Goal: Obtain resource: Download file/media

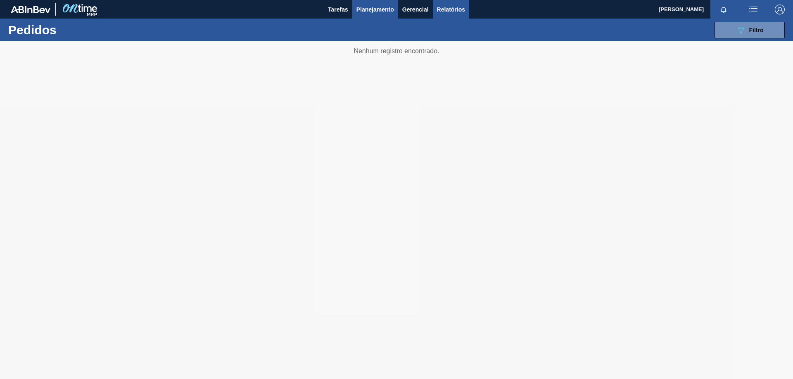
click at [442, 9] on span "Relatórios" at bounding box center [451, 10] width 28 height 10
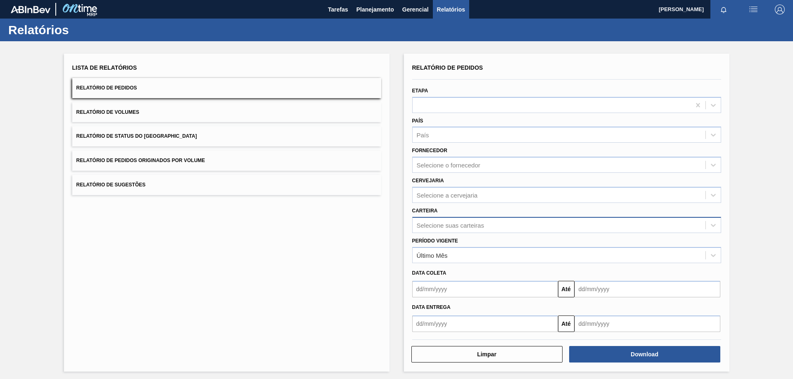
click at [443, 225] on div "Selecione suas carteiras" at bounding box center [450, 225] width 67 height 7
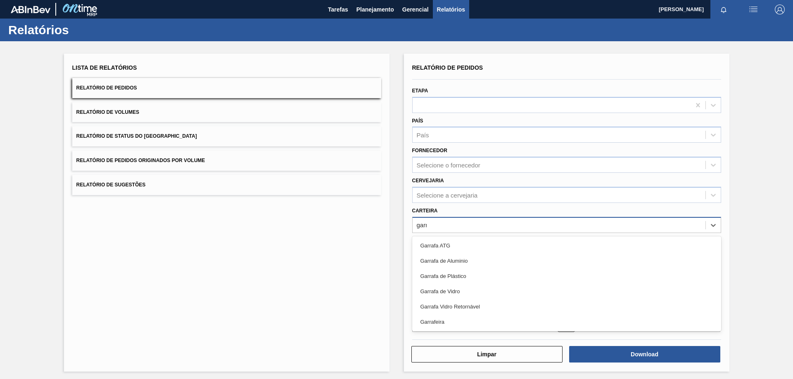
type input "garra"
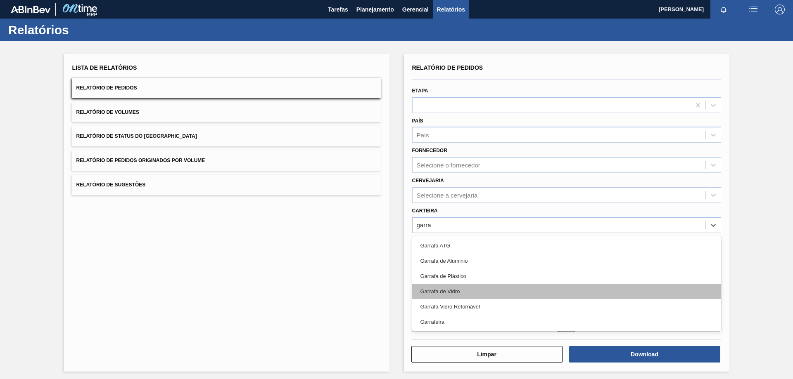
click at [464, 285] on div "Garrafa de Vidro" at bounding box center [566, 291] width 309 height 15
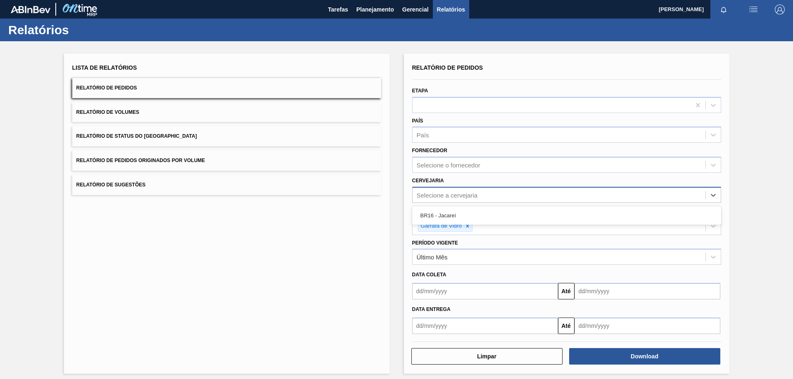
click at [457, 196] on div "Selecione a cervejaria" at bounding box center [447, 195] width 61 height 7
click at [450, 227] on div "Garrafa de Vidro" at bounding box center [440, 226] width 45 height 10
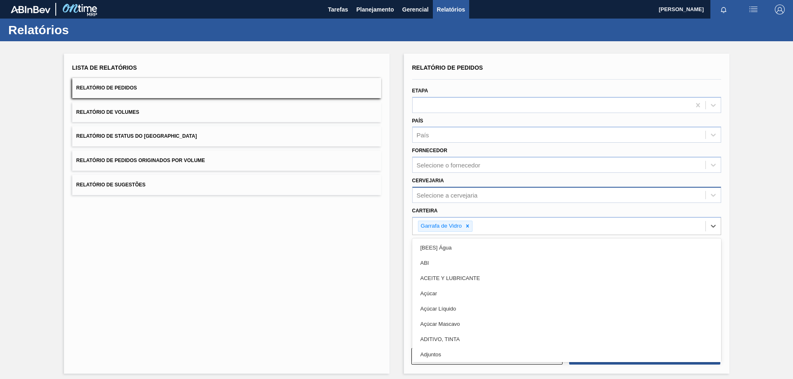
click at [450, 189] on div "Selecione a cervejaria" at bounding box center [566, 195] width 309 height 16
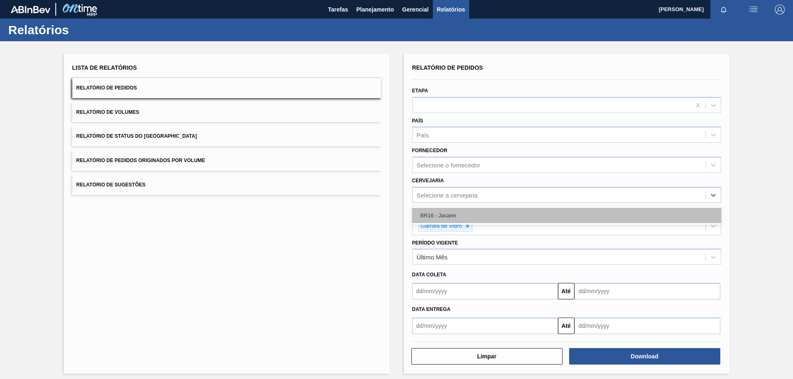
click at [447, 218] on div "BR16 - Jacareí" at bounding box center [566, 215] width 309 height 15
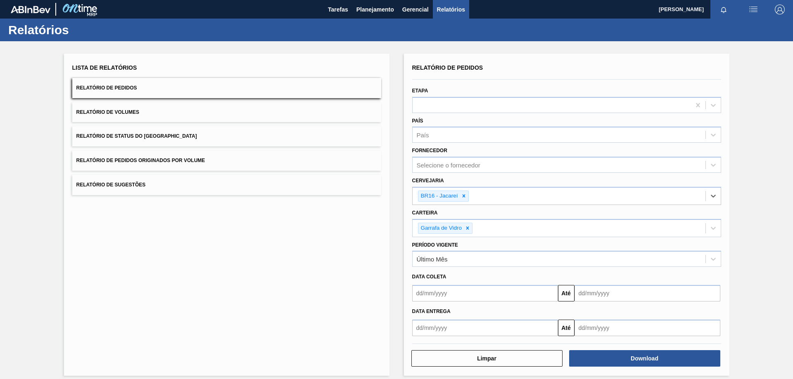
click at [428, 295] on input "text" at bounding box center [485, 293] width 146 height 17
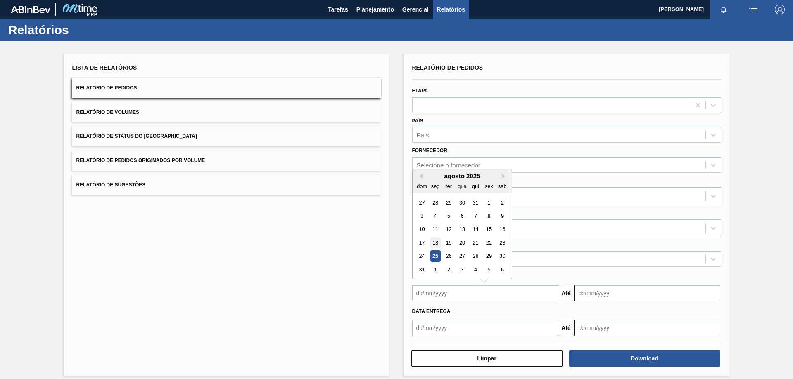
click at [431, 243] on div "18" at bounding box center [434, 242] width 11 height 11
type input "[DATE]"
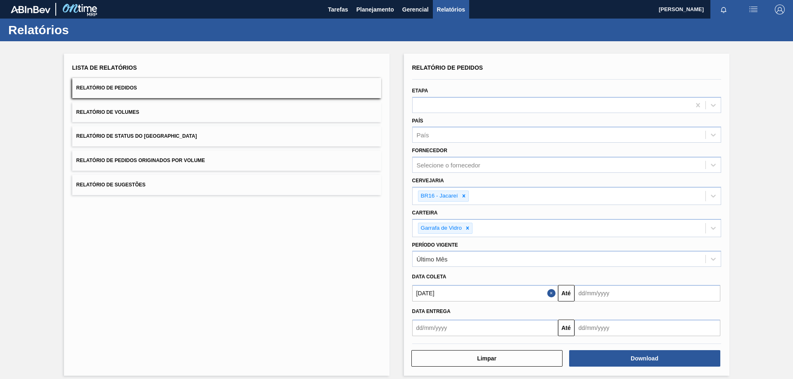
click at [600, 300] on input "text" at bounding box center [647, 293] width 146 height 17
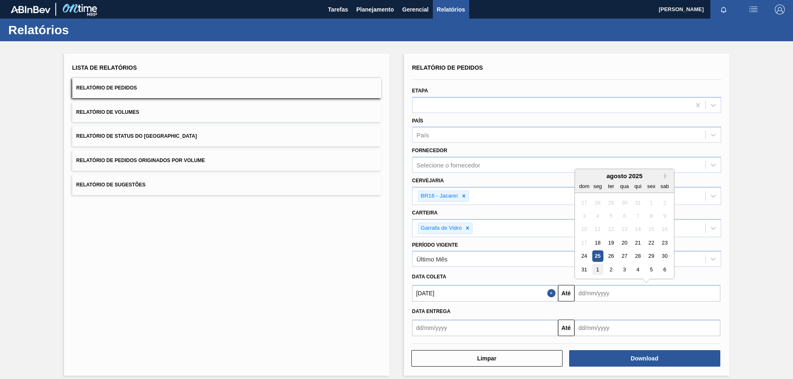
click at [596, 268] on div "1" at bounding box center [597, 269] width 11 height 11
type input "[DATE]"
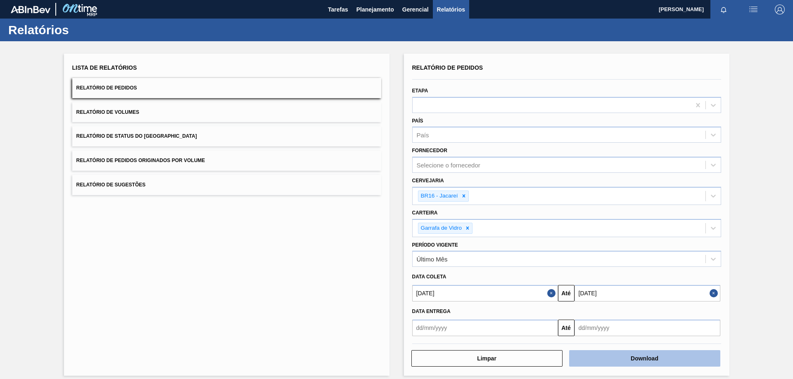
click at [616, 360] on button "Download" at bounding box center [644, 359] width 151 height 17
click at [603, 360] on button "Download" at bounding box center [644, 359] width 151 height 17
click at [251, 268] on div "Lista de Relatórios Relatório de Pedidos Relatório de Volumes Relatório de Stat…" at bounding box center [226, 215] width 325 height 322
